Goal: Task Accomplishment & Management: Manage account settings

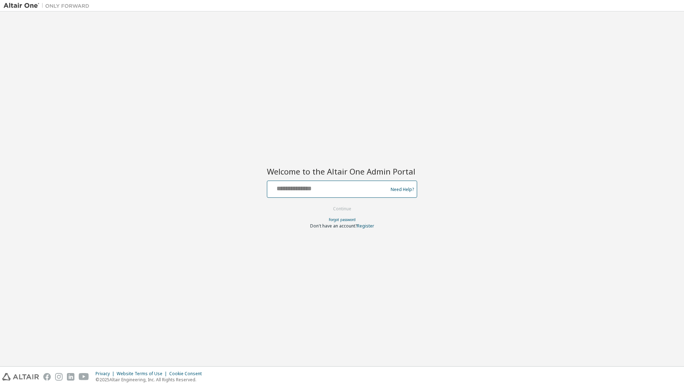
click at [309, 189] on input "text" at bounding box center [328, 187] width 117 height 10
type input "**********"
click at [333, 209] on button "Continue" at bounding box center [342, 209] width 33 height 11
